Goal: Consume media (video, audio): Consume media (video, audio)

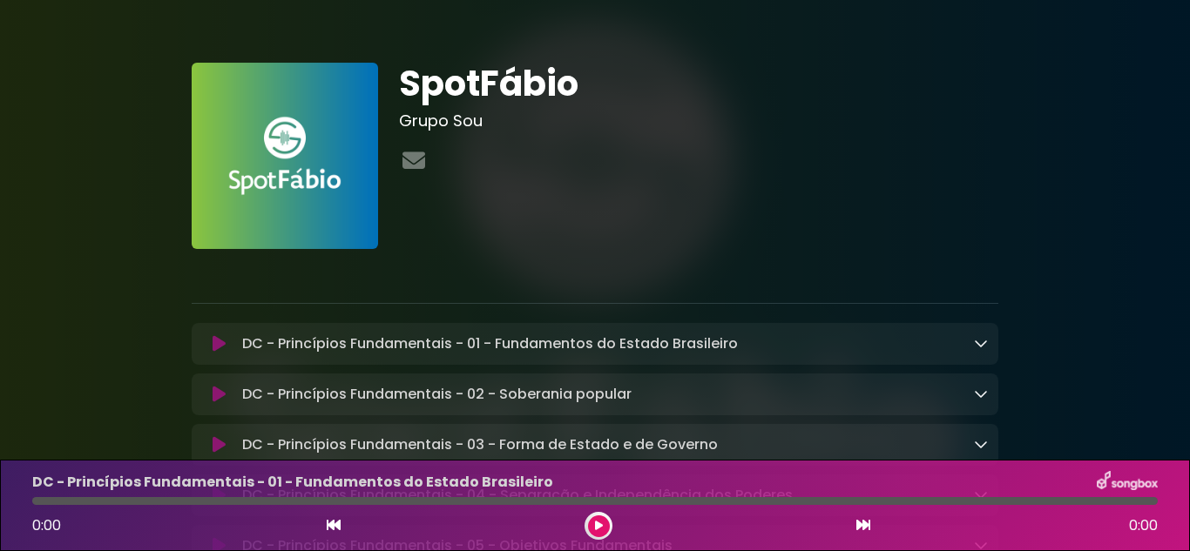
click at [723, 351] on p "DC - Princípios Fundamentais - 01 - Fundamentos do Estado Brasileiro Loading Tr…" at bounding box center [490, 344] width 496 height 21
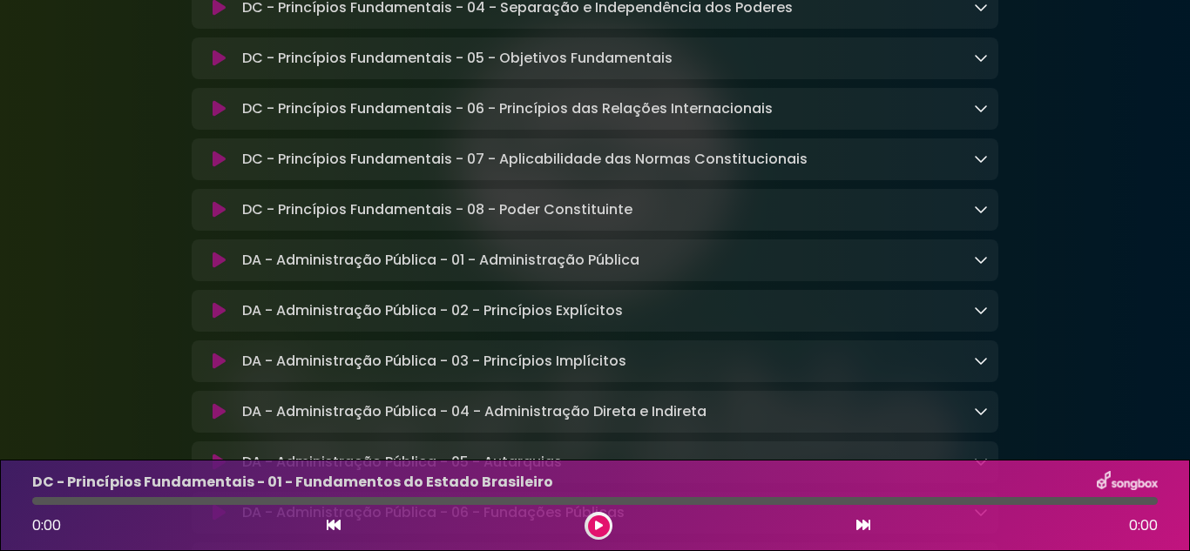
scroll to position [523, 0]
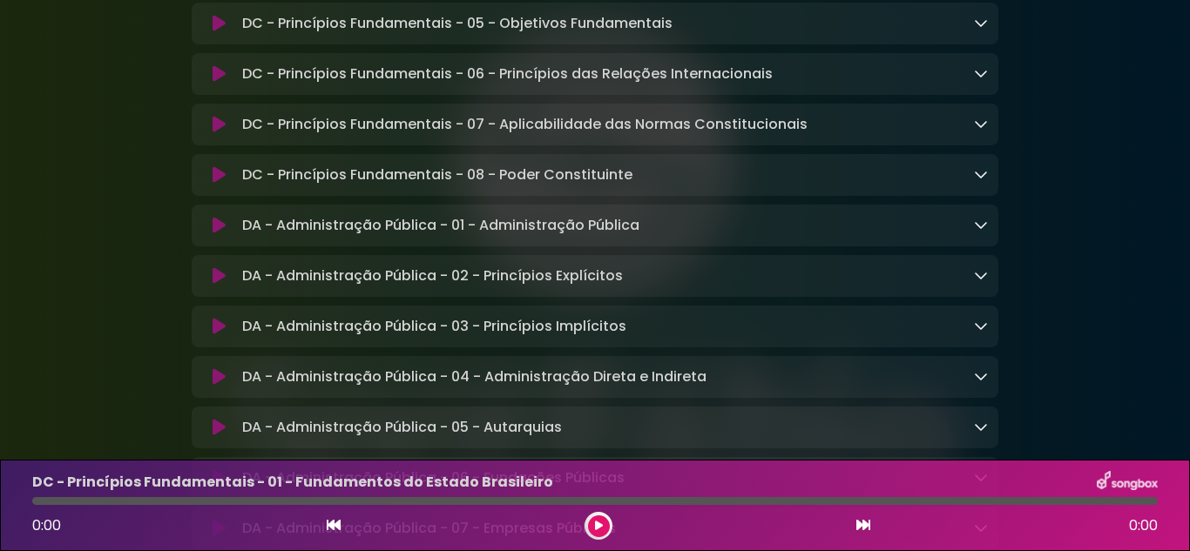
click at [865, 528] on icon at bounding box center [863, 525] width 14 height 14
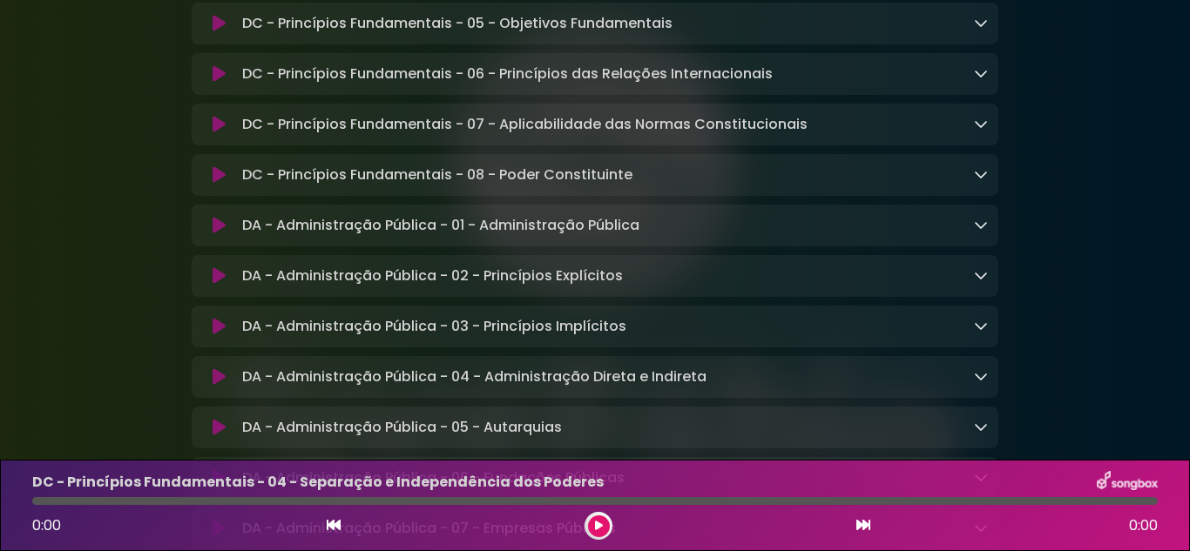
click at [865, 528] on icon at bounding box center [863, 525] width 14 height 14
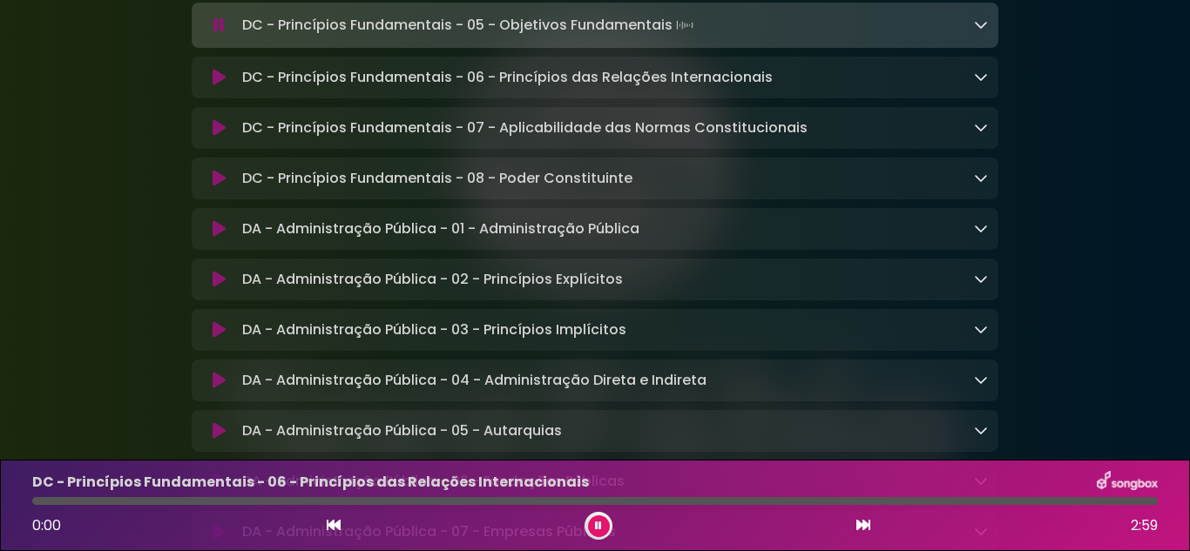
click at [865, 528] on icon at bounding box center [863, 525] width 14 height 14
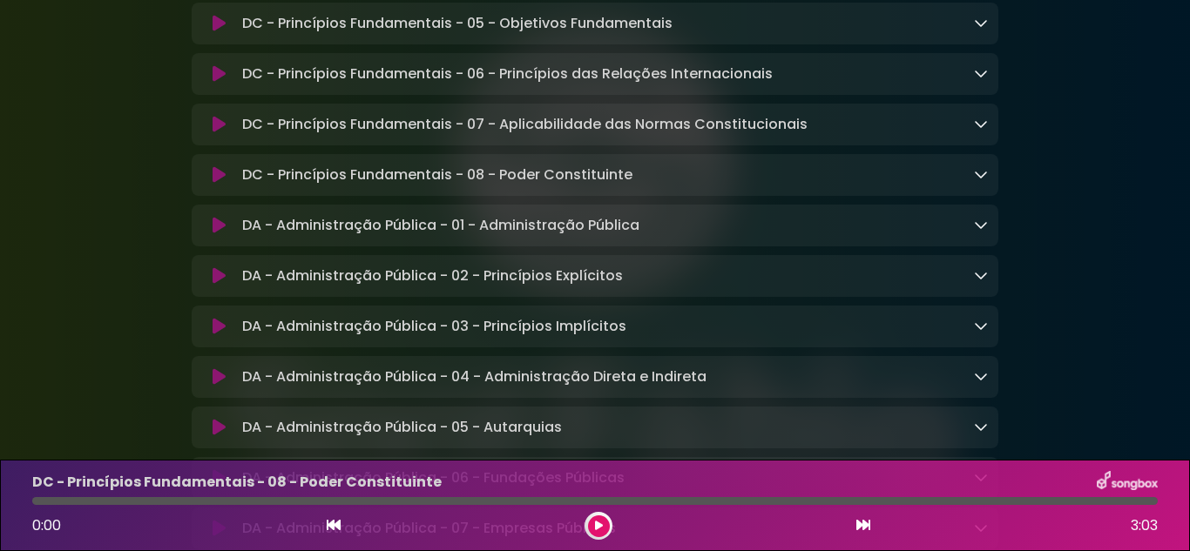
click at [865, 528] on icon at bounding box center [863, 525] width 14 height 14
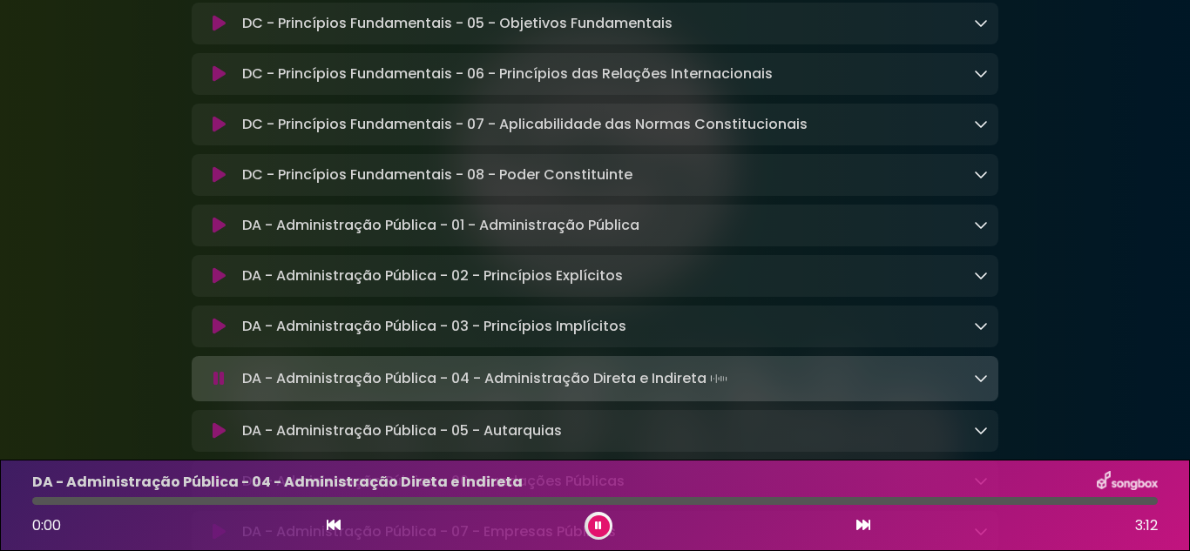
click at [865, 528] on icon at bounding box center [863, 525] width 14 height 14
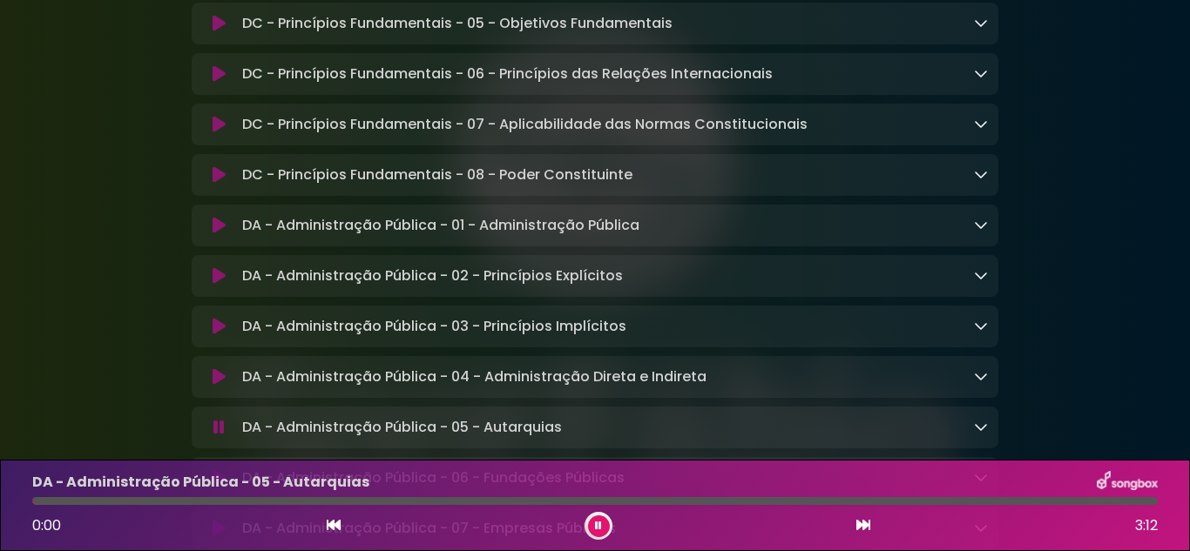
click at [865, 528] on icon at bounding box center [863, 525] width 14 height 14
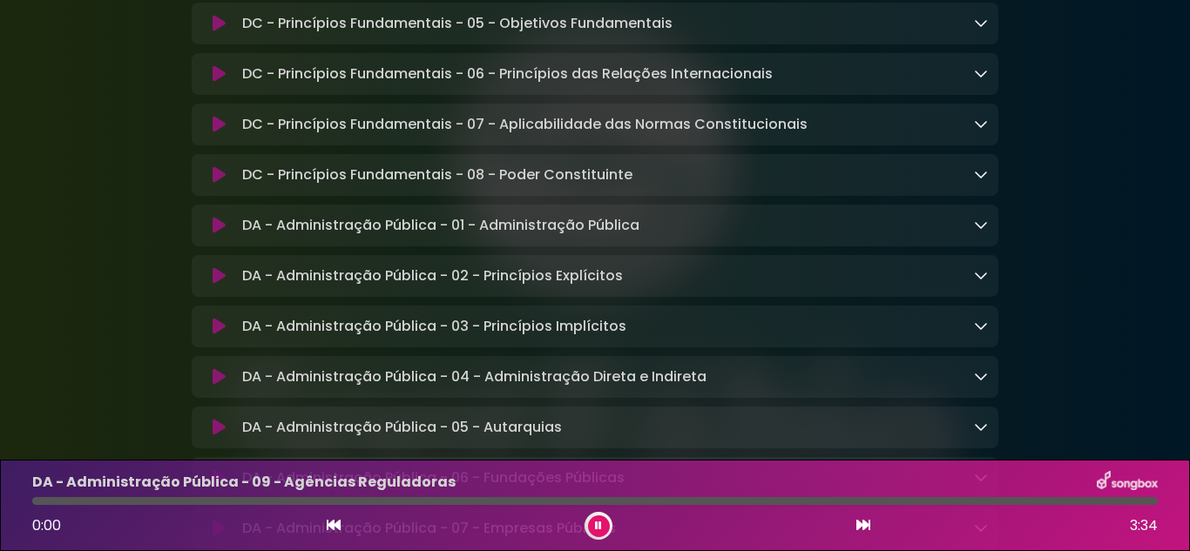
click at [865, 528] on icon at bounding box center [863, 525] width 14 height 14
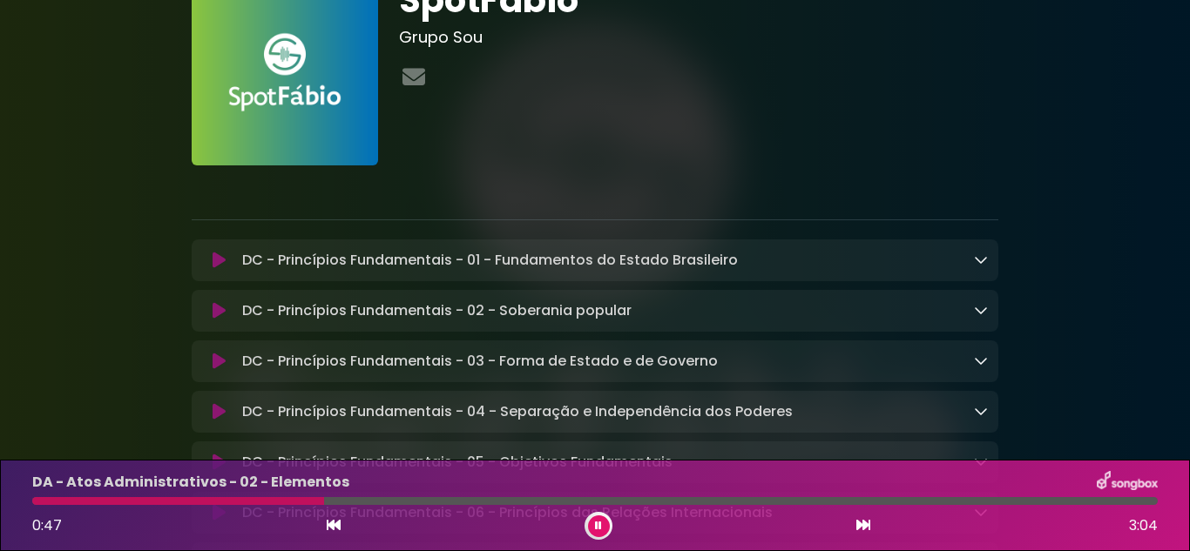
scroll to position [0, 0]
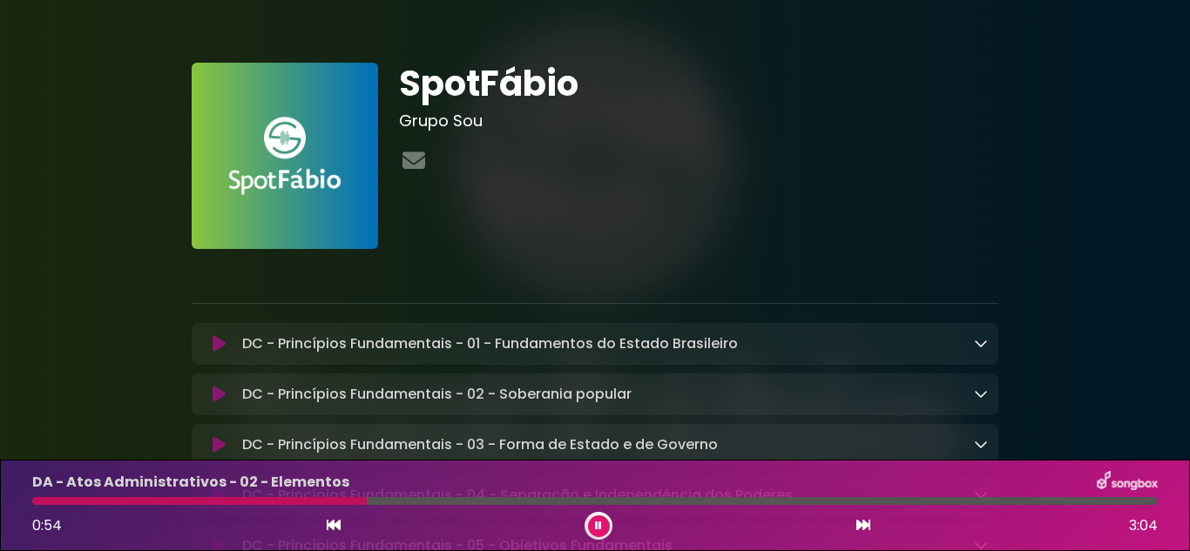
click at [619, 355] on p "DC - Princípios Fundamentais - 01 - Fundamentos do Estado Brasileiro Loading Tr…" at bounding box center [490, 344] width 496 height 21
click at [573, 335] on p "DC - Princípios Fundamentais - 01 - Fundamentos do Estado Brasileiro Loading Tr…" at bounding box center [490, 344] width 496 height 21
click at [573, 345] on p "DC - Princípios Fundamentais - 01 - Fundamentos do Estado Brasileiro Loading Tr…" at bounding box center [490, 344] width 496 height 21
click at [337, 525] on icon at bounding box center [334, 525] width 14 height 14
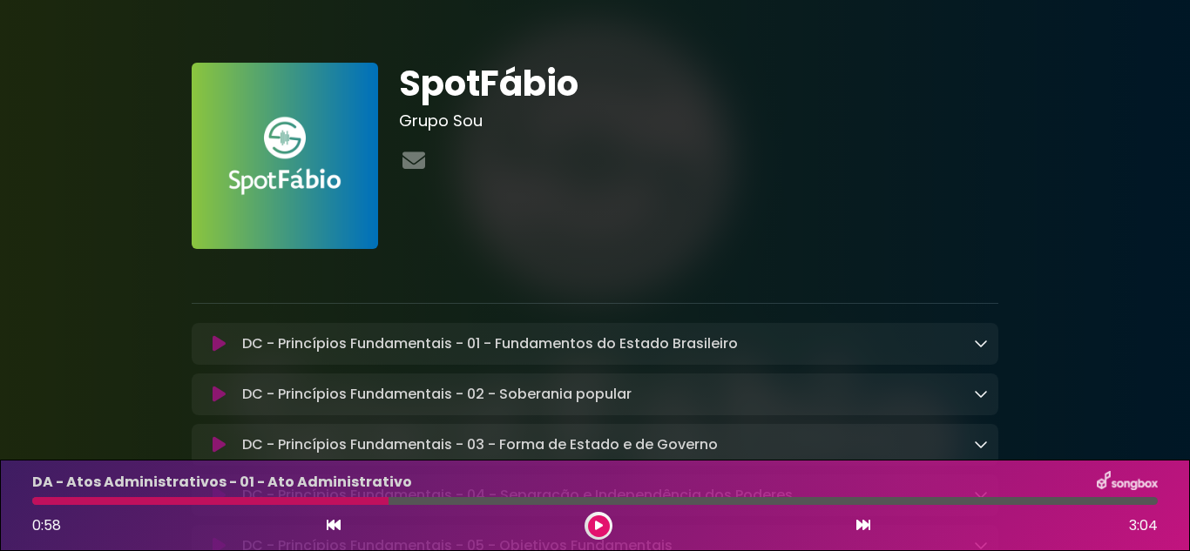
click at [337, 525] on icon at bounding box center [334, 525] width 14 height 14
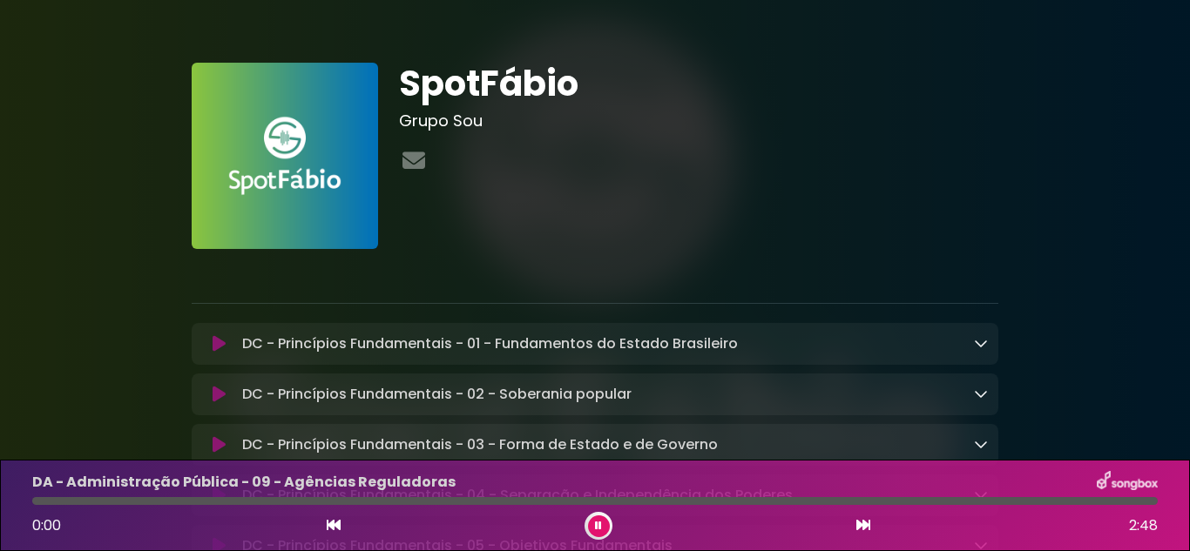
click at [337, 525] on icon at bounding box center [334, 525] width 14 height 14
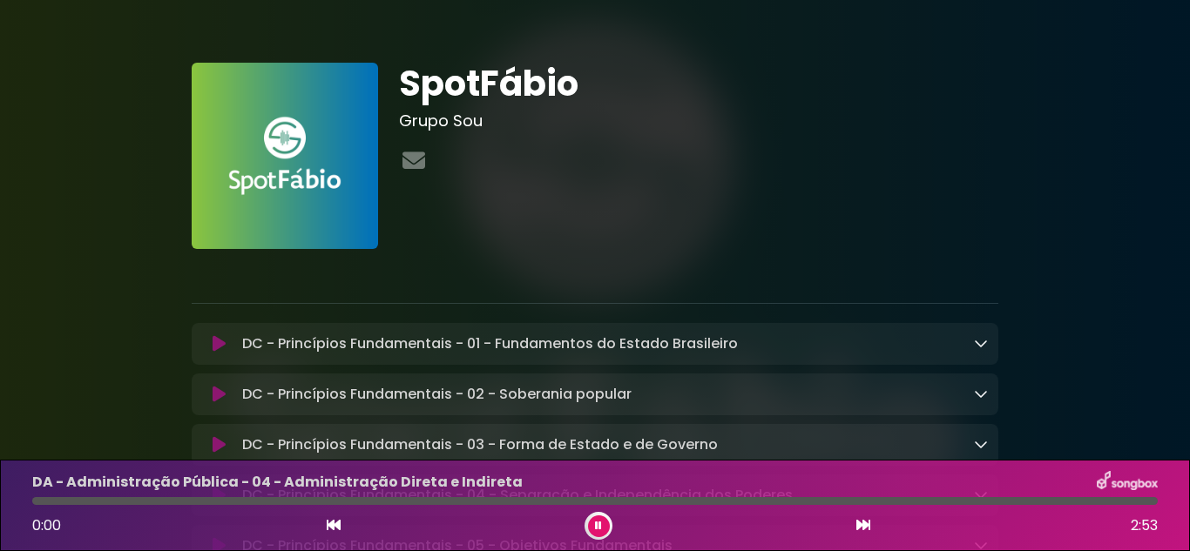
click at [337, 525] on icon at bounding box center [334, 525] width 14 height 14
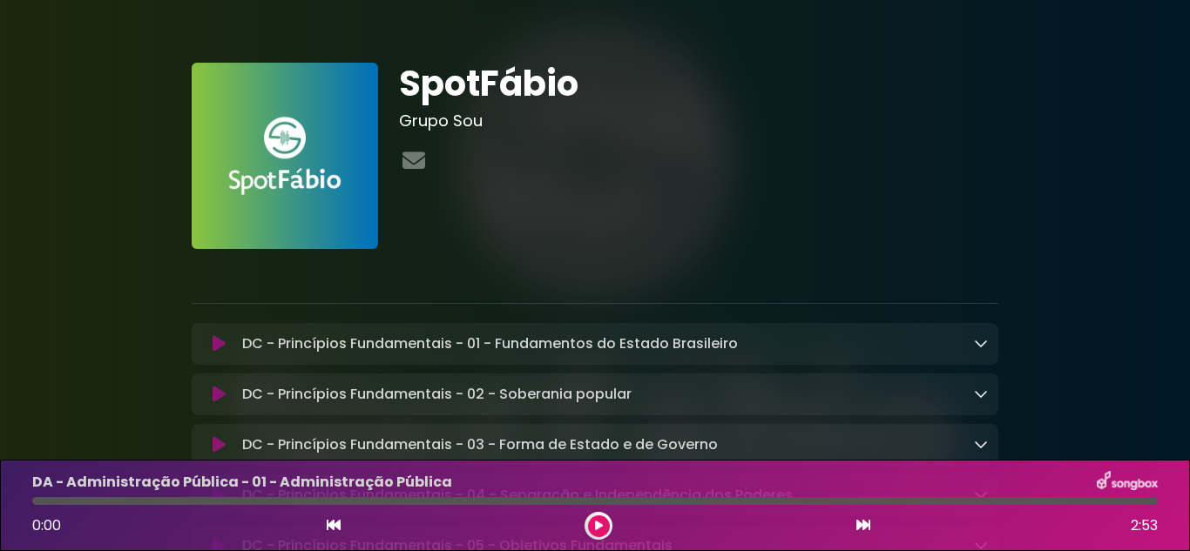
click at [337, 525] on icon at bounding box center [334, 525] width 14 height 14
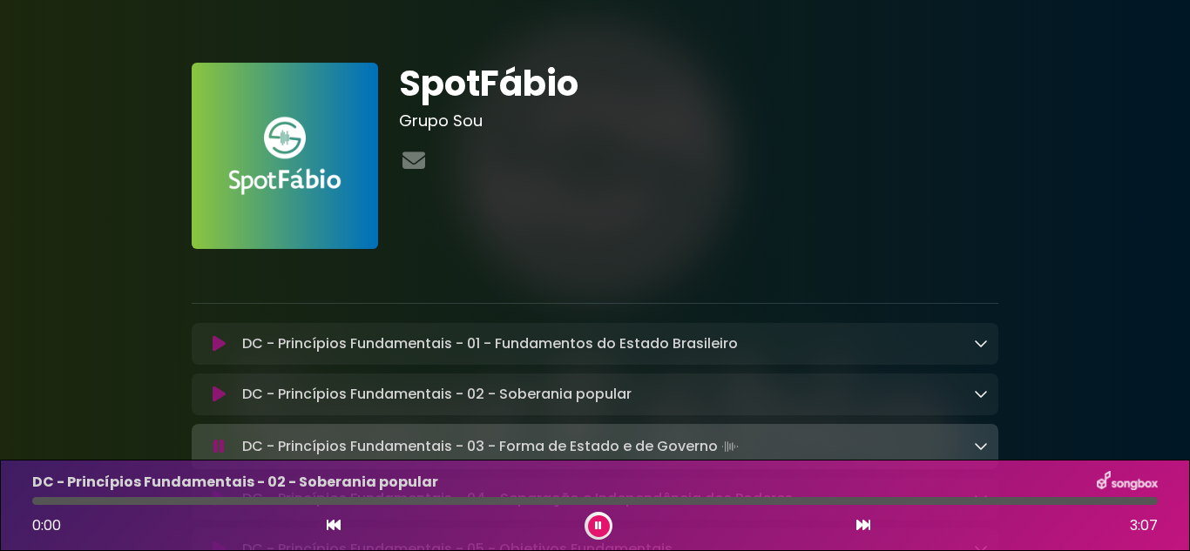
click at [337, 525] on icon at bounding box center [334, 525] width 14 height 14
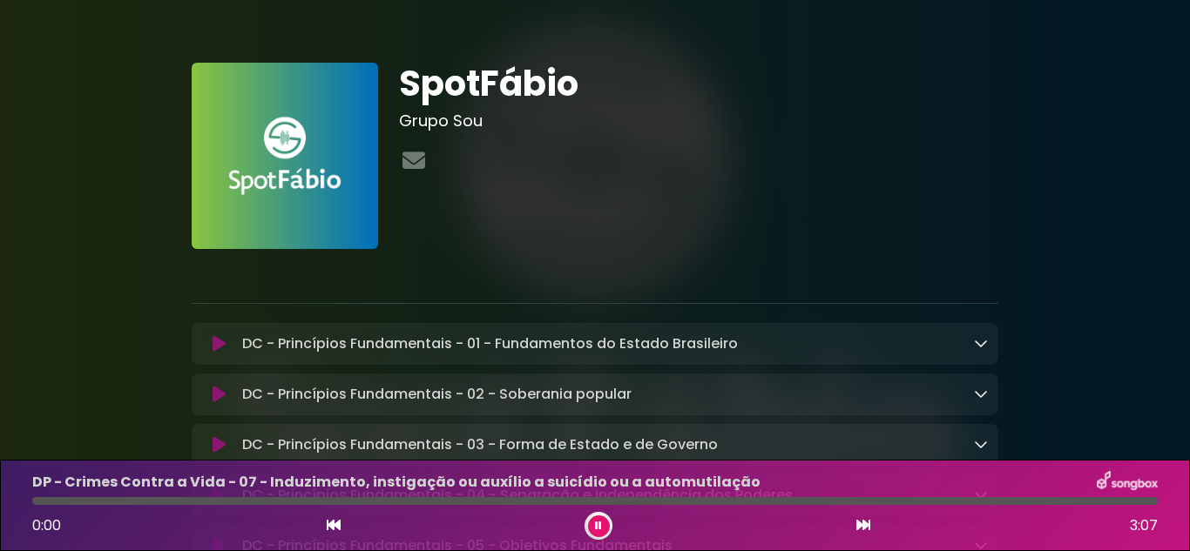
click at [337, 525] on icon at bounding box center [334, 525] width 14 height 14
click at [861, 522] on icon at bounding box center [863, 525] width 14 height 14
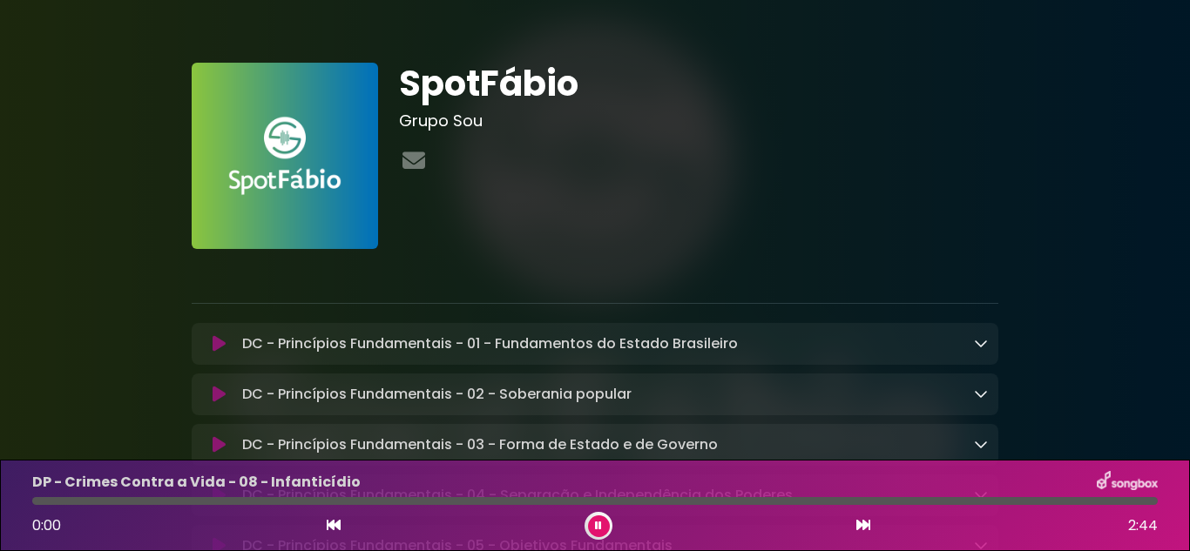
click at [861, 522] on icon at bounding box center [863, 525] width 14 height 14
